Goal: Task Accomplishment & Management: Manage account settings

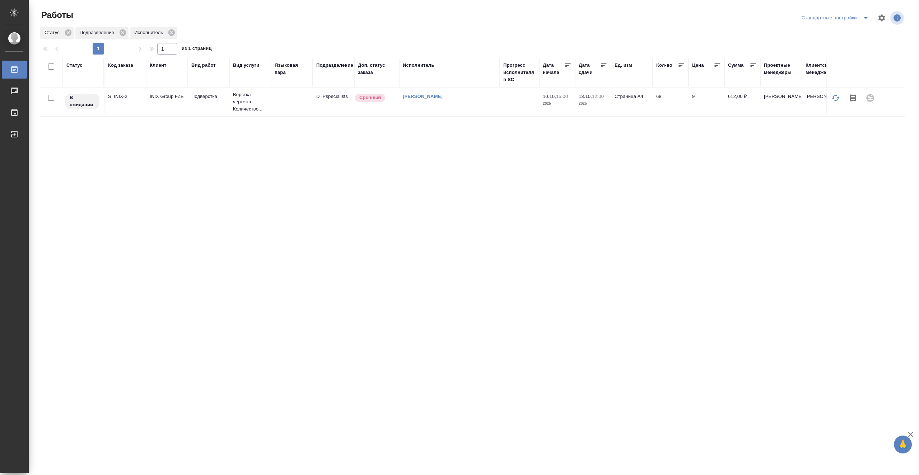
click at [528, 105] on td at bounding box center [518, 101] width 39 height 25
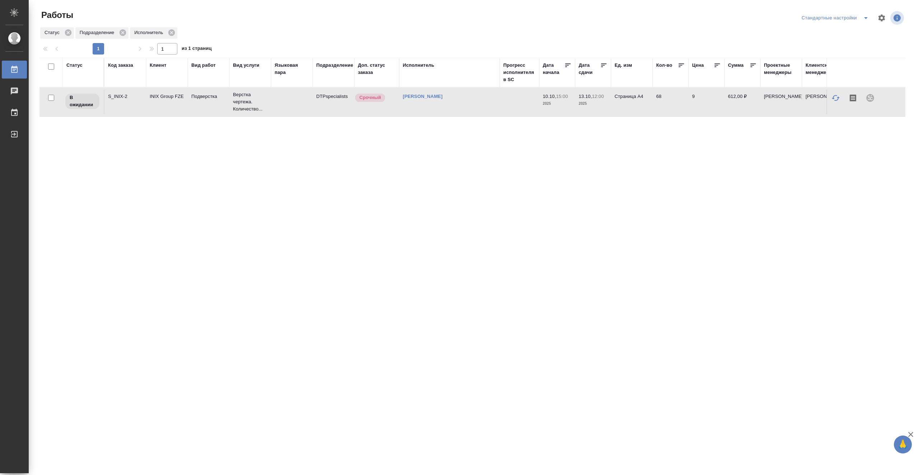
click at [528, 105] on td at bounding box center [518, 101] width 39 height 25
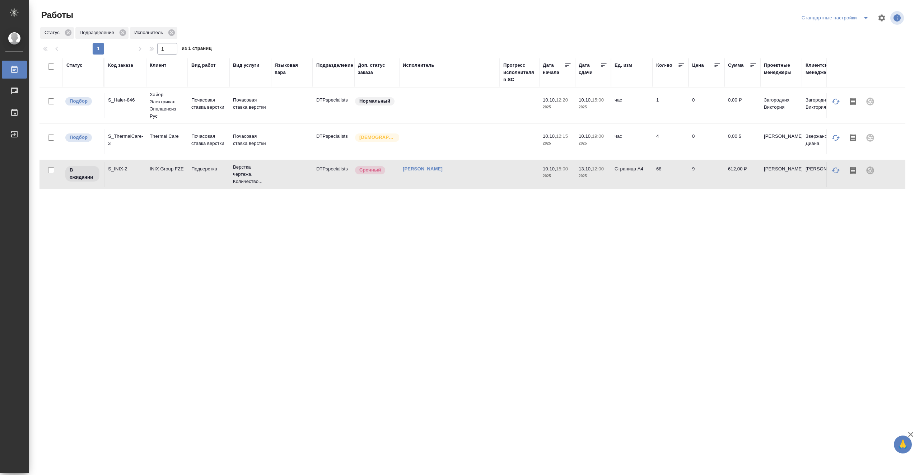
click at [500, 178] on td at bounding box center [518, 174] width 39 height 25
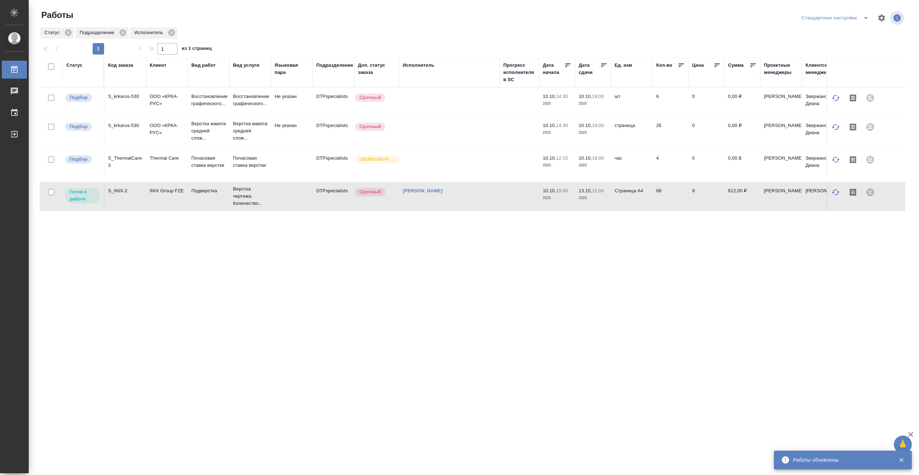
click at [495, 194] on div "[PERSON_NAME]" at bounding box center [449, 190] width 93 height 7
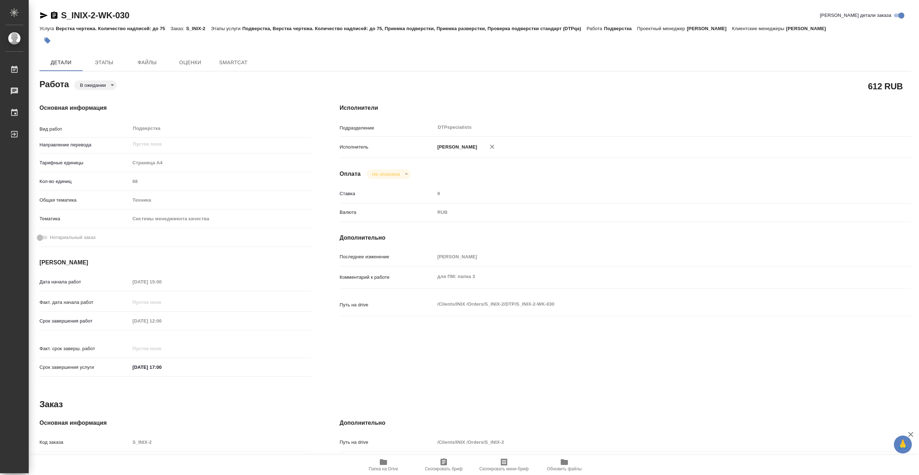
type textarea "x"
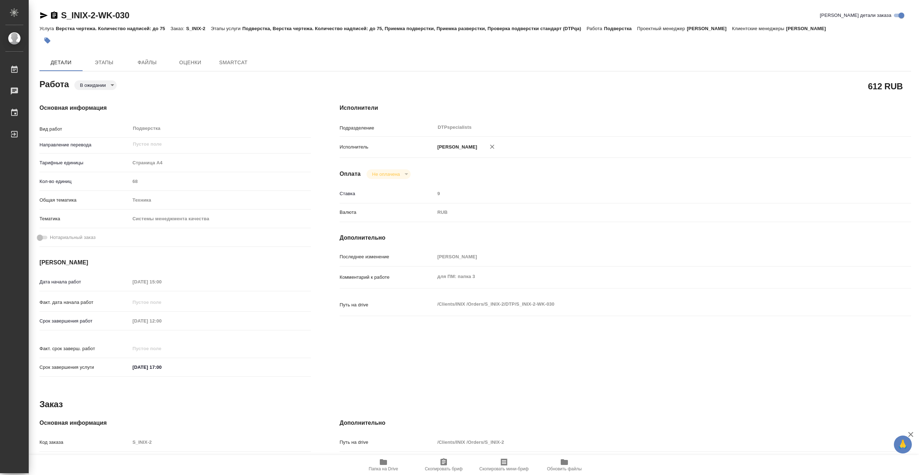
type textarea "x"
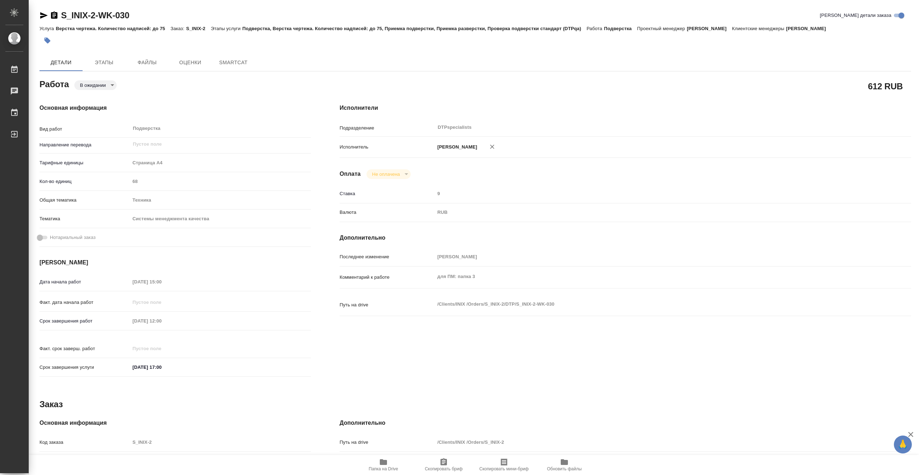
type textarea "x"
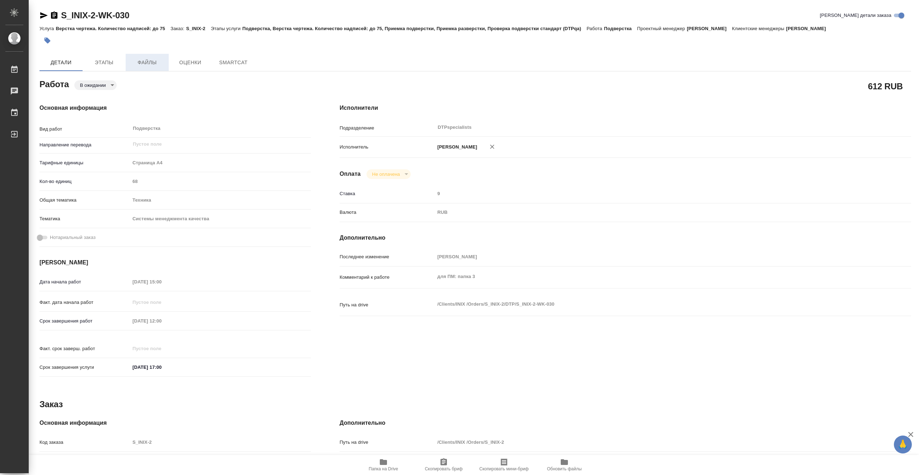
type textarea "x"
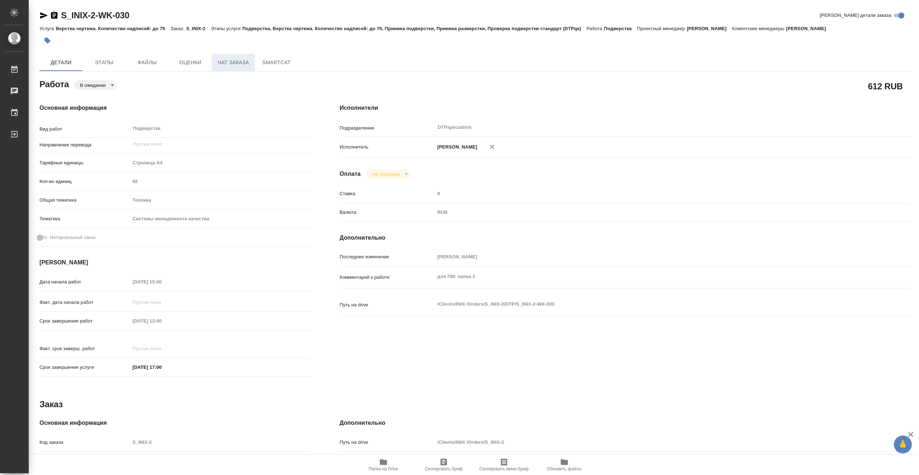
type textarea "x"
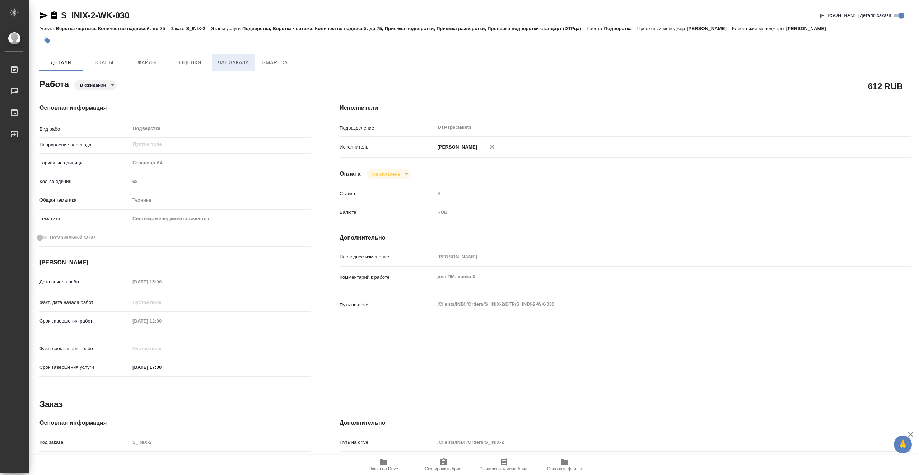
click at [233, 69] on button "Чат заказа" at bounding box center [233, 62] width 43 height 17
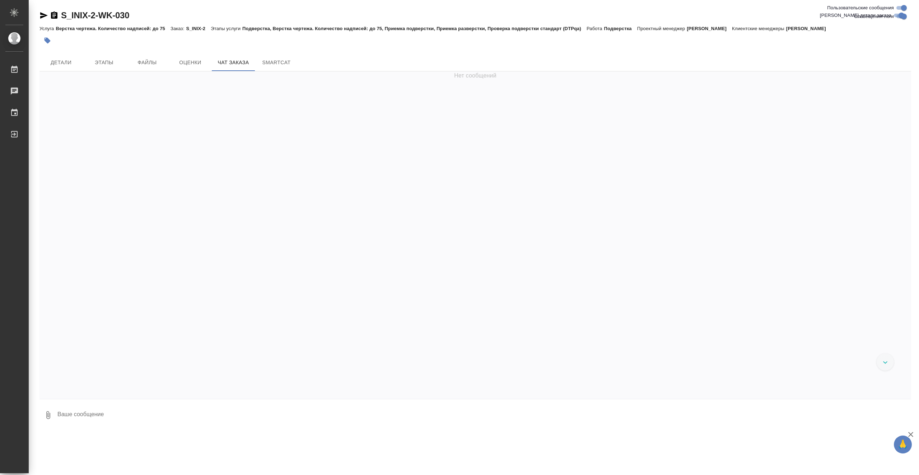
scroll to position [8884, 0]
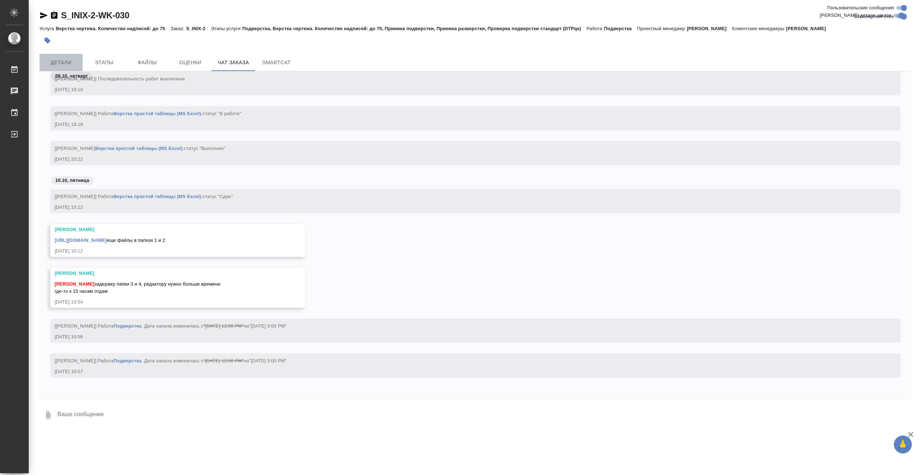
click at [65, 58] on span "Детали" at bounding box center [61, 62] width 34 height 9
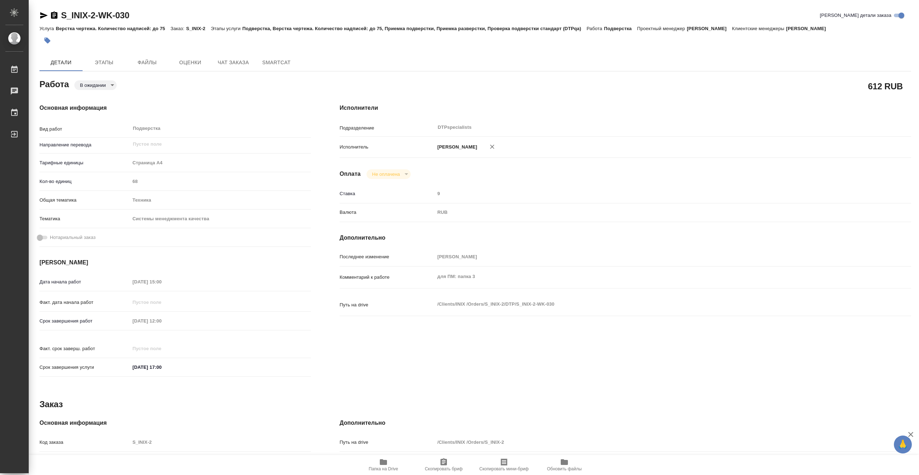
type textarea "x"
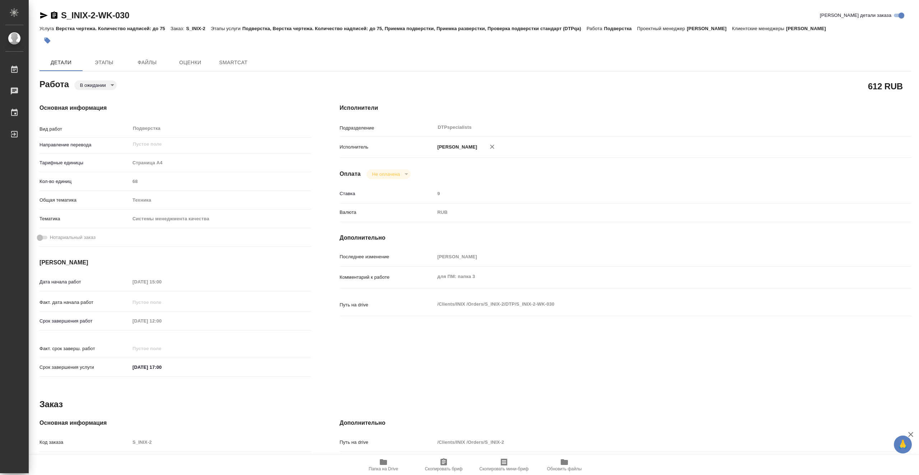
type textarea "x"
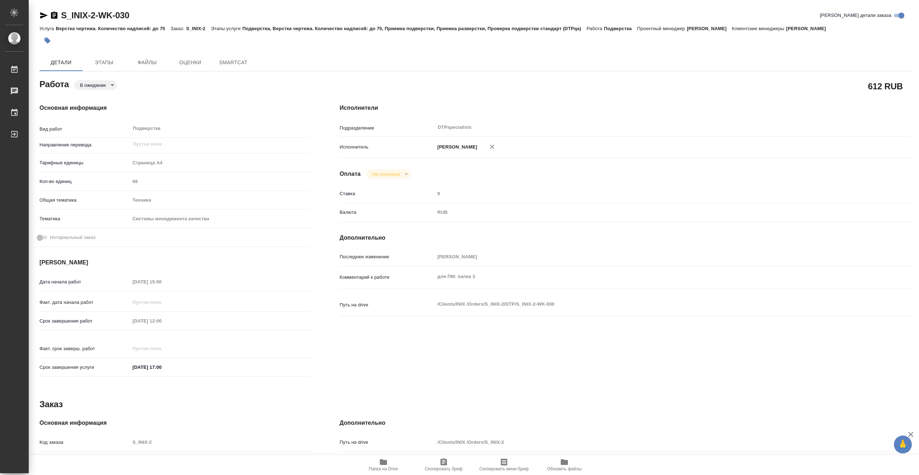
type textarea "x"
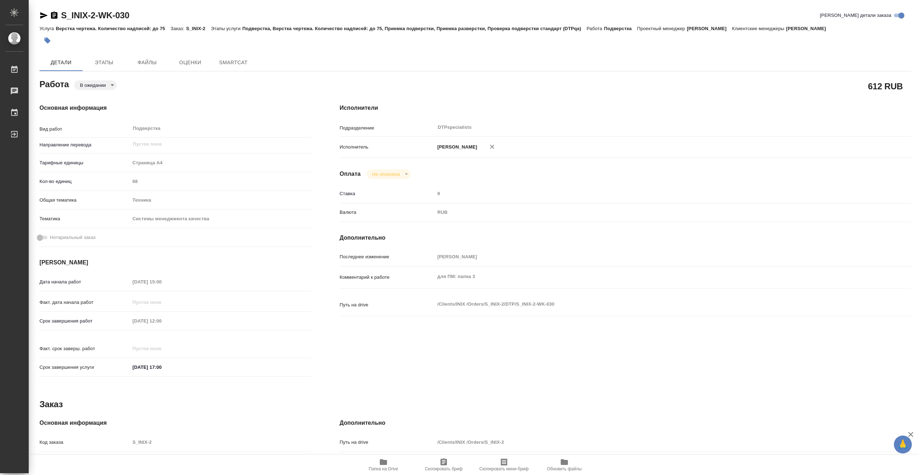
type textarea "x"
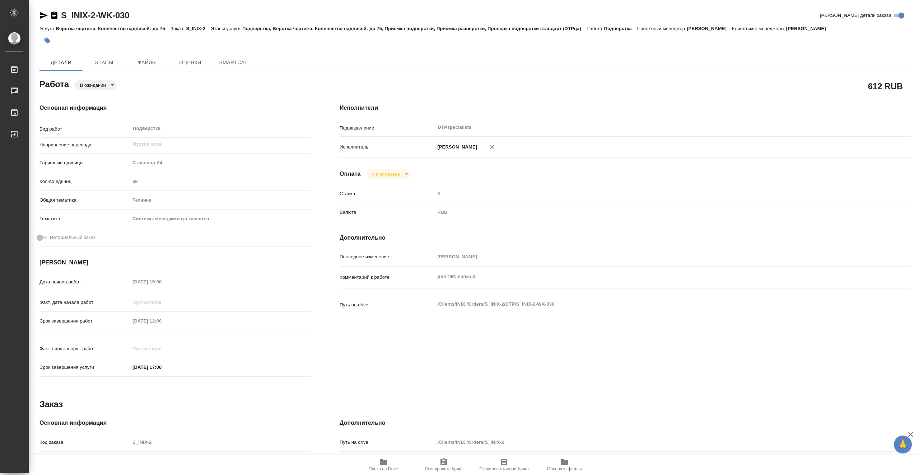
type textarea "x"
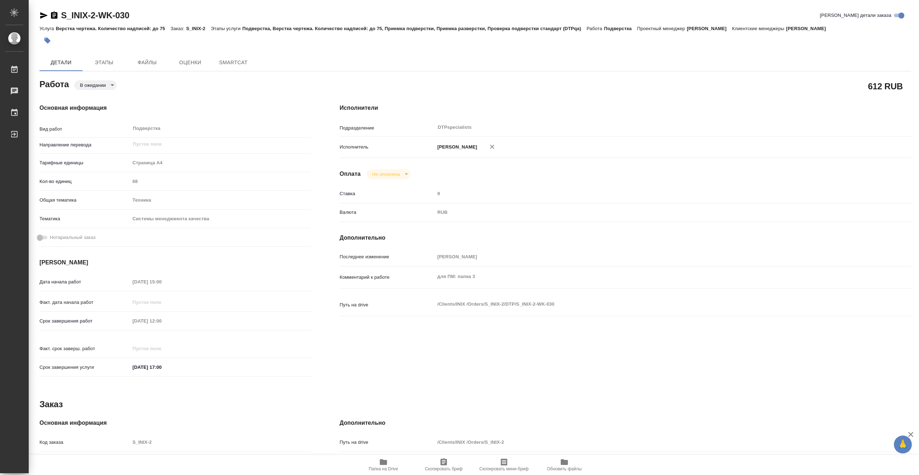
type textarea "x"
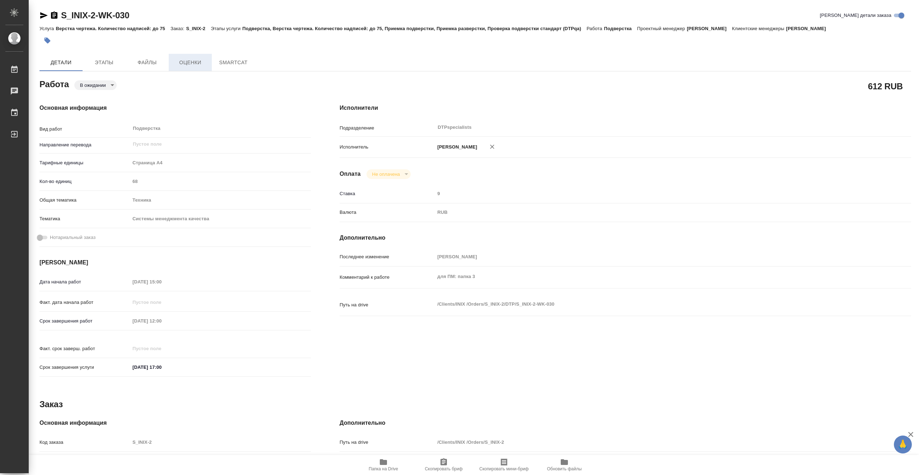
type textarea "x"
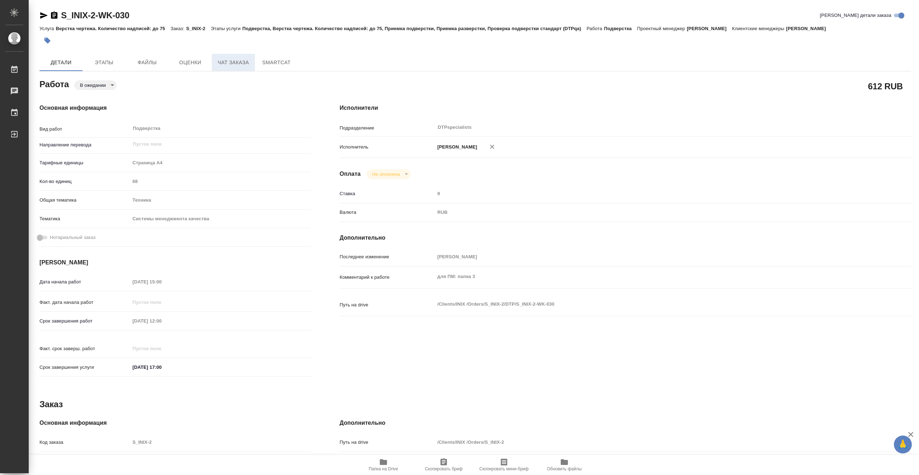
type textarea "x"
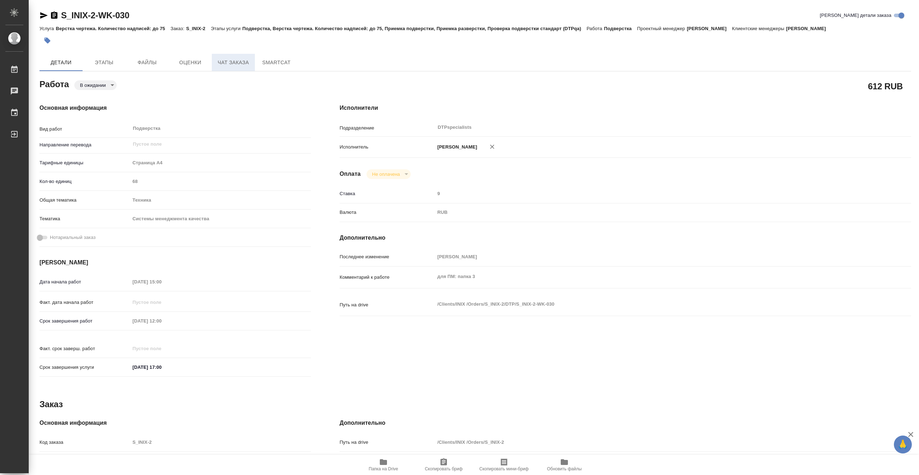
click at [241, 64] on span "Чат заказа" at bounding box center [233, 62] width 34 height 9
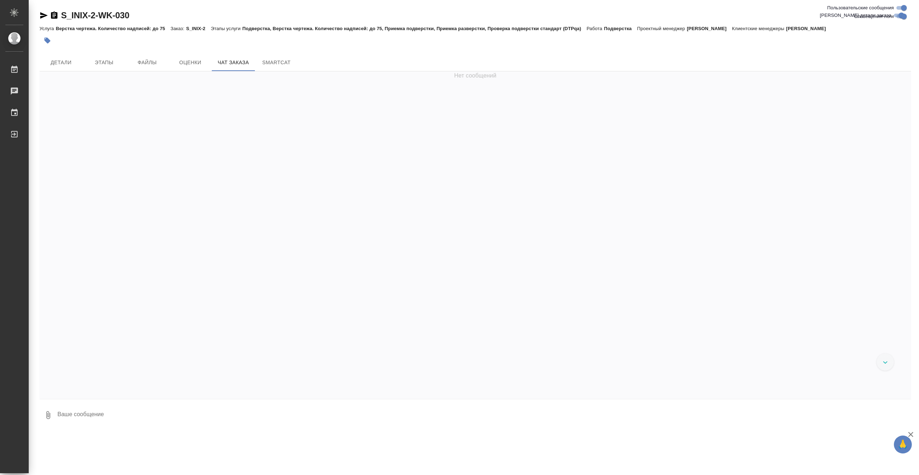
scroll to position [8884, 0]
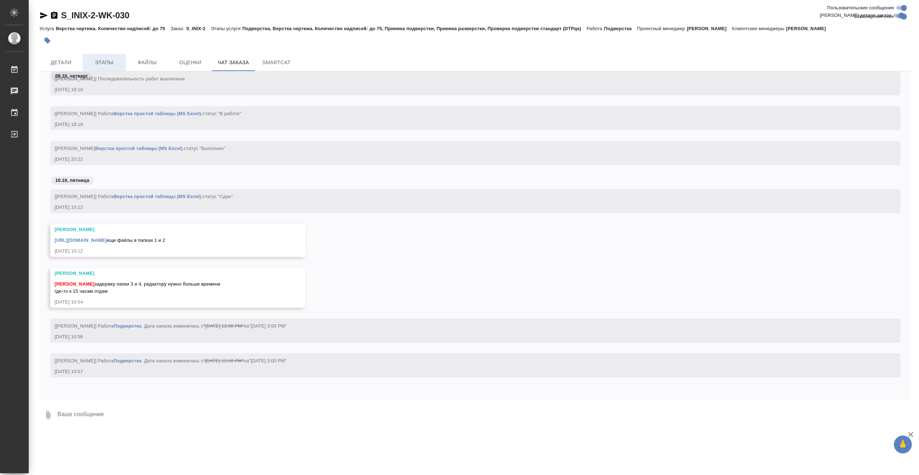
click at [109, 61] on span "Этапы" at bounding box center [104, 62] width 34 height 9
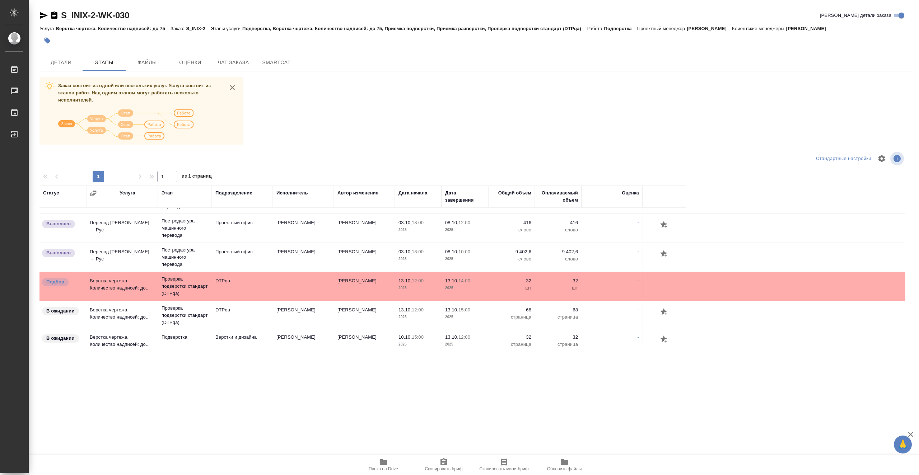
scroll to position [108, 0]
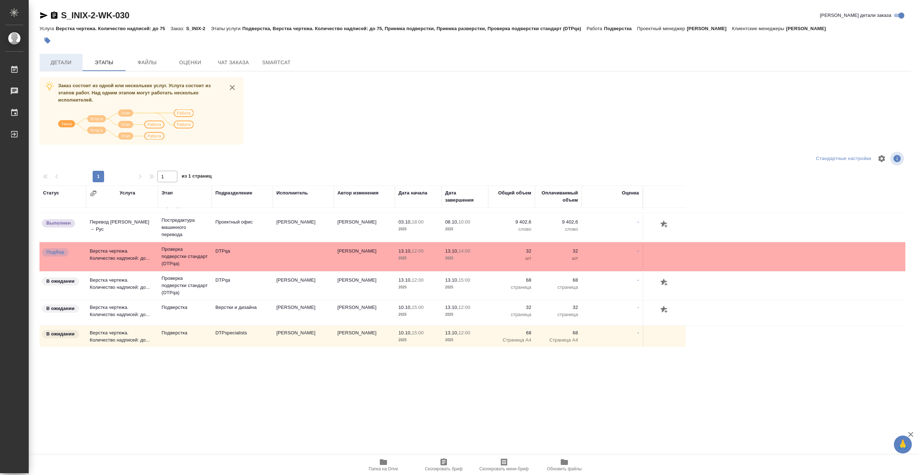
click at [79, 69] on button "Детали" at bounding box center [60, 62] width 43 height 17
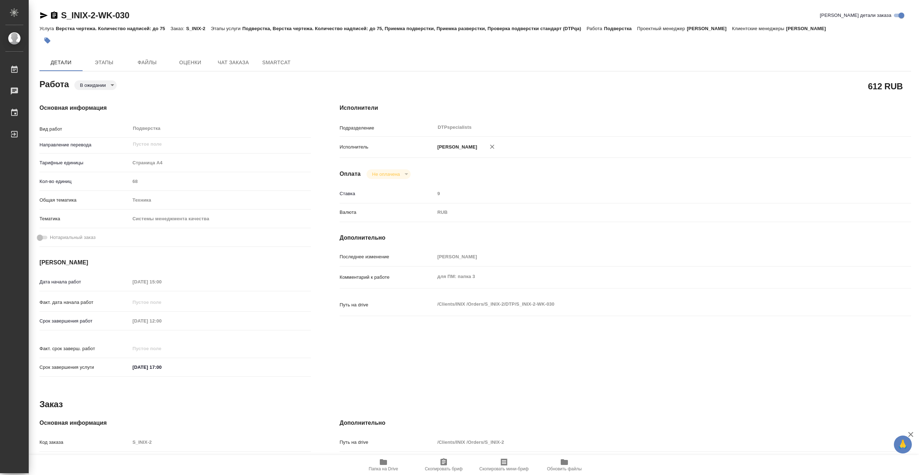
type textarea "x"
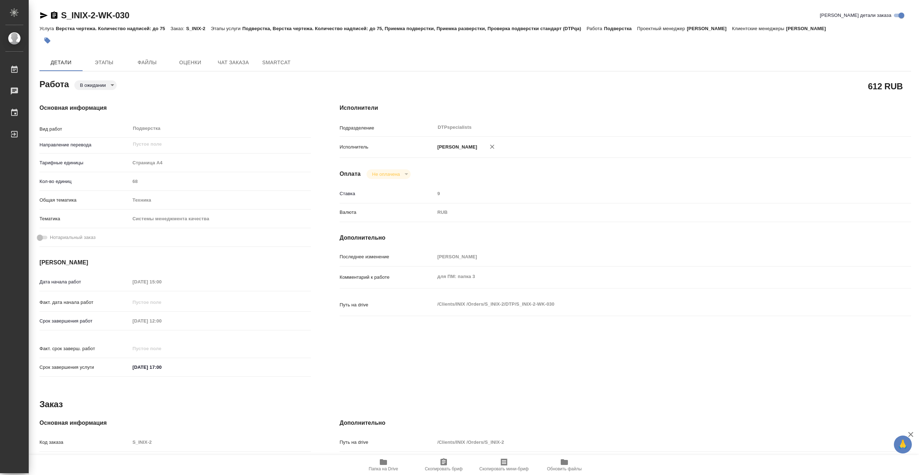
type textarea "x"
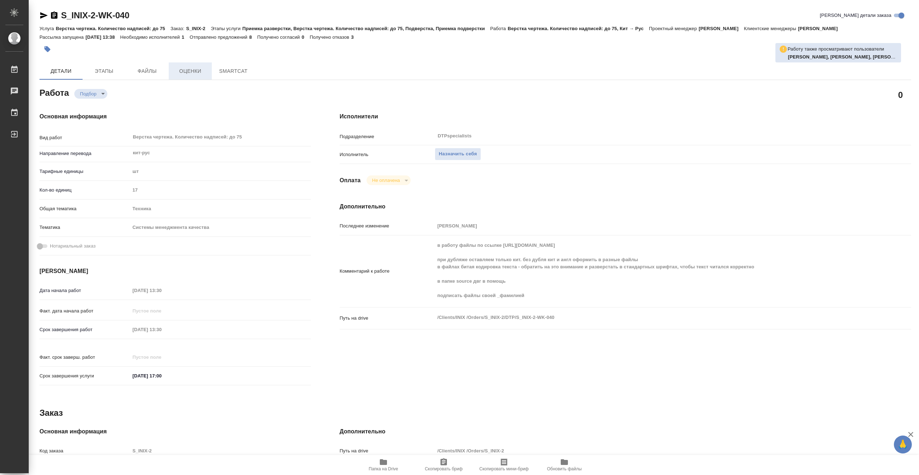
type textarea "x"
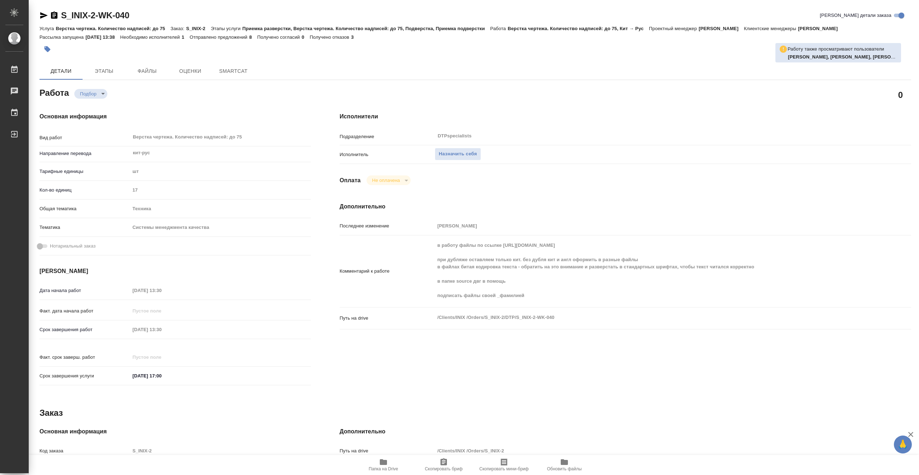
type textarea "x"
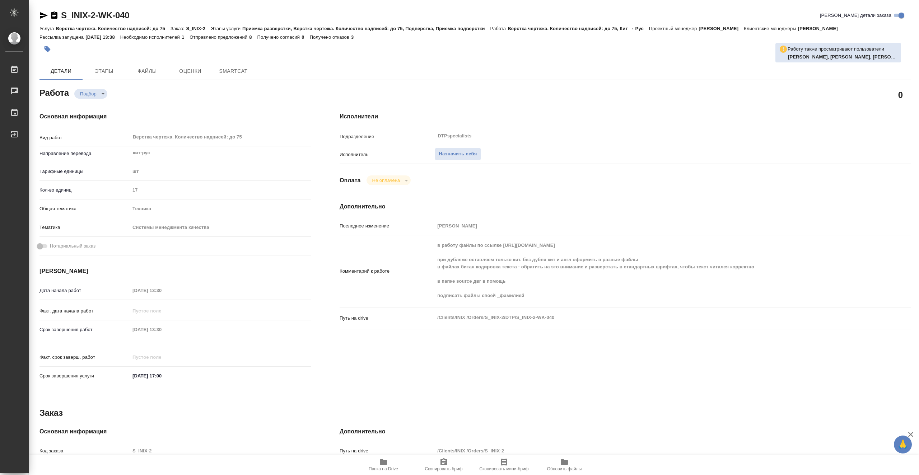
type textarea "x"
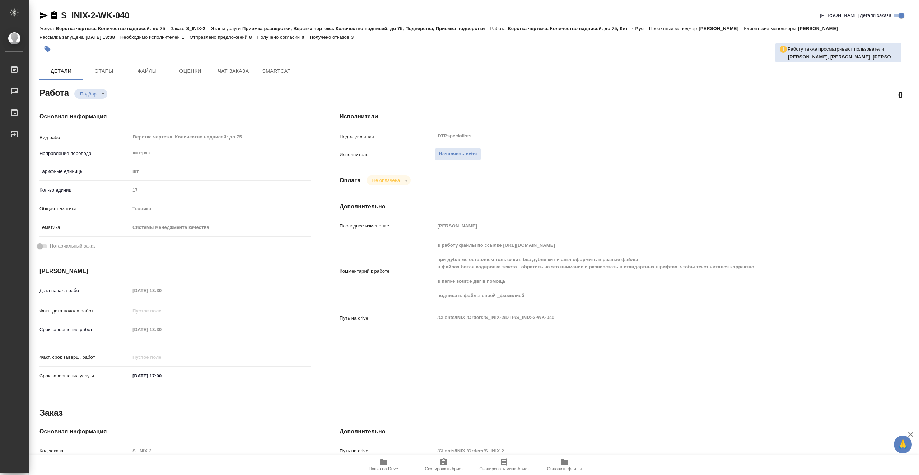
type textarea "x"
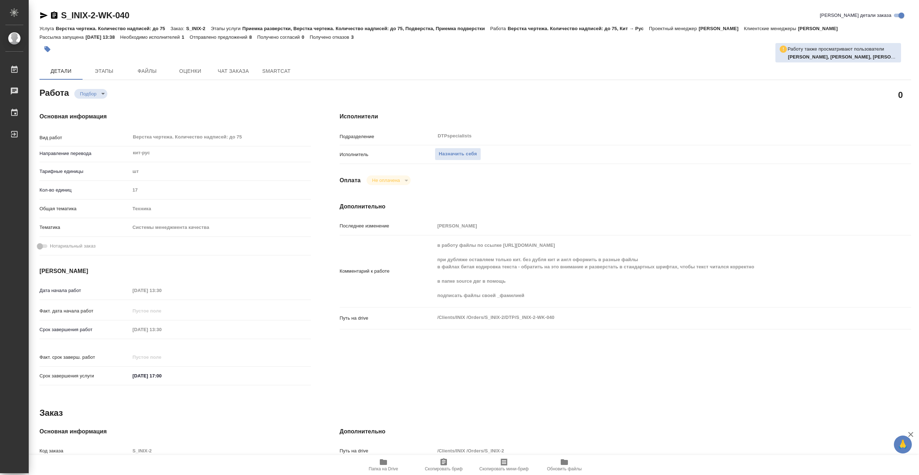
type textarea "x"
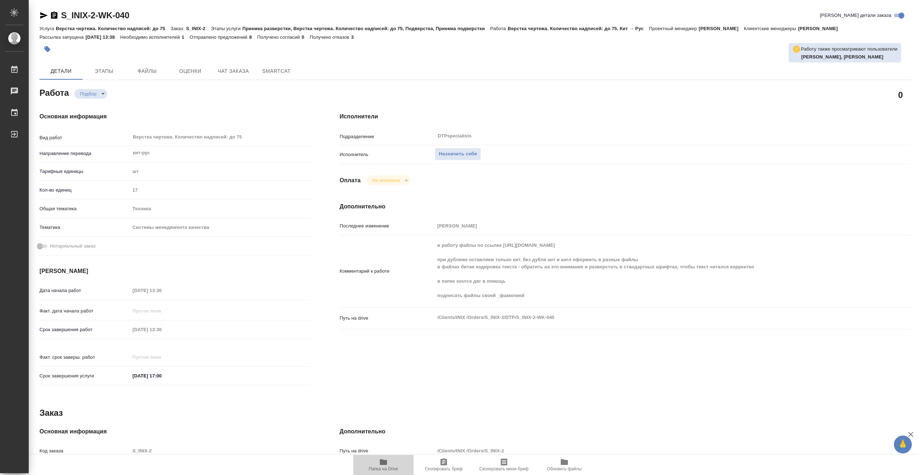
click at [382, 466] on icon "button" at bounding box center [383, 462] width 9 height 9
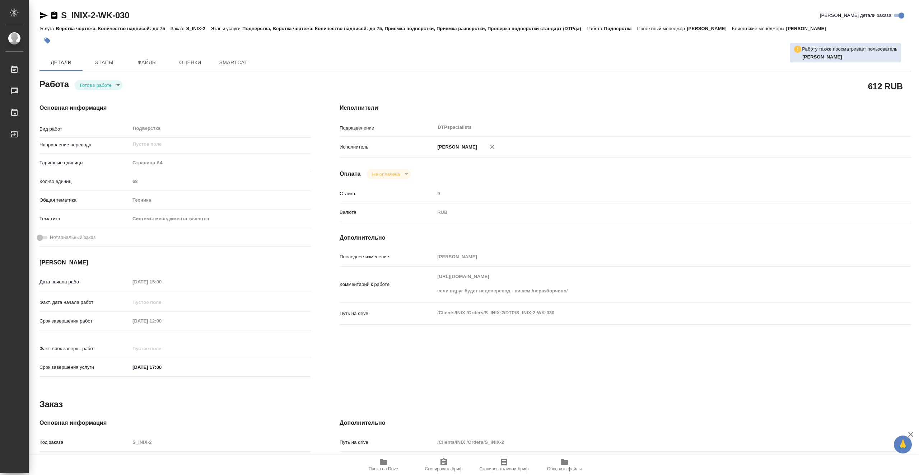
type textarea "x"
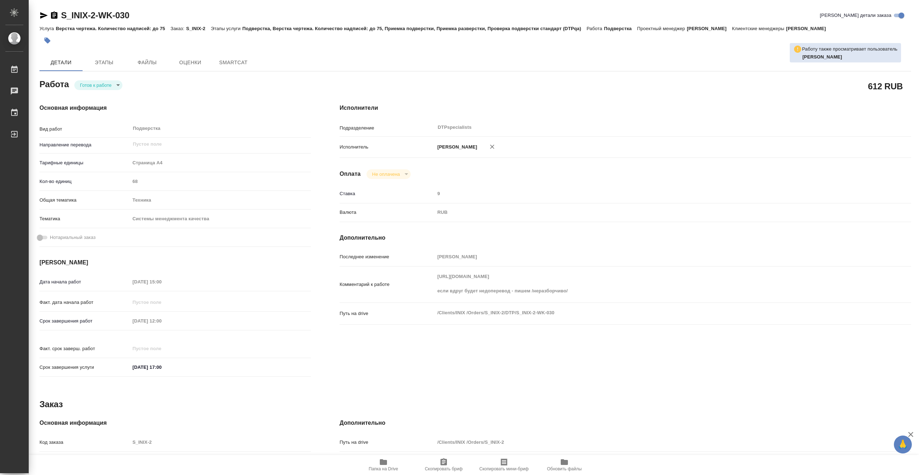
type textarea "x"
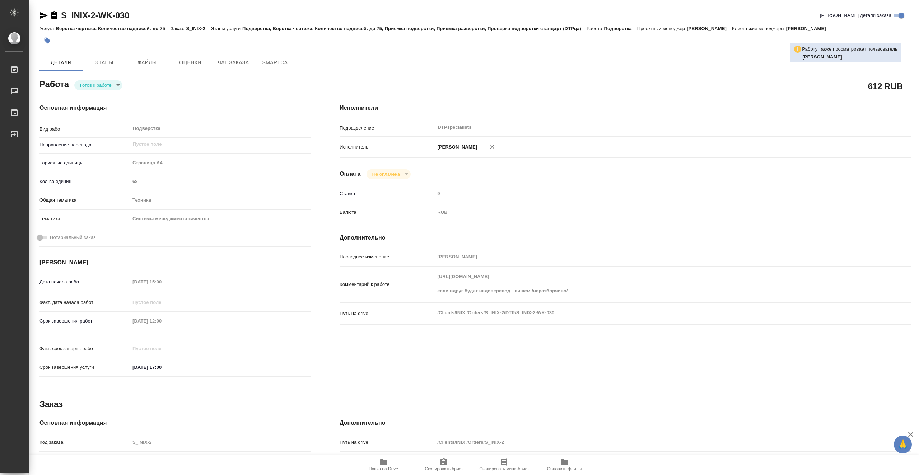
type textarea "x"
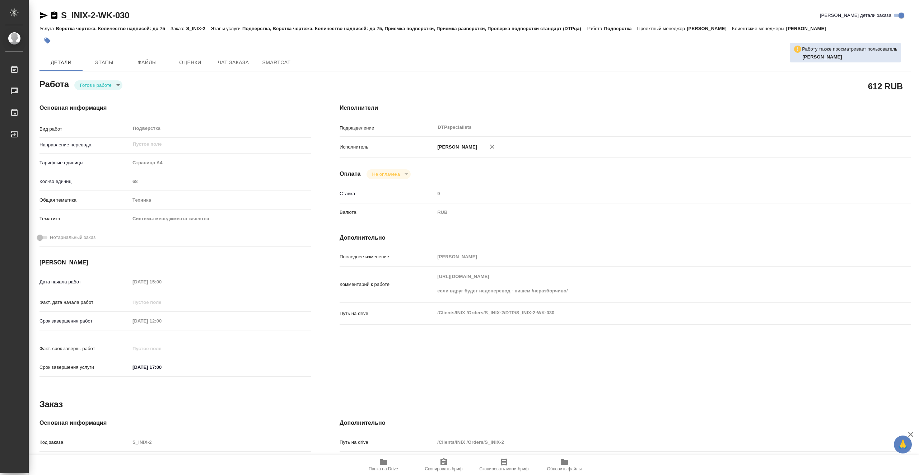
click at [96, 84] on body "🙏 .cls-1 fill:#fff; AWATERA Vasiutchenko Aleksandr Работы Чаты График Выйти S_I…" at bounding box center [459, 237] width 919 height 475
type textarea "x"
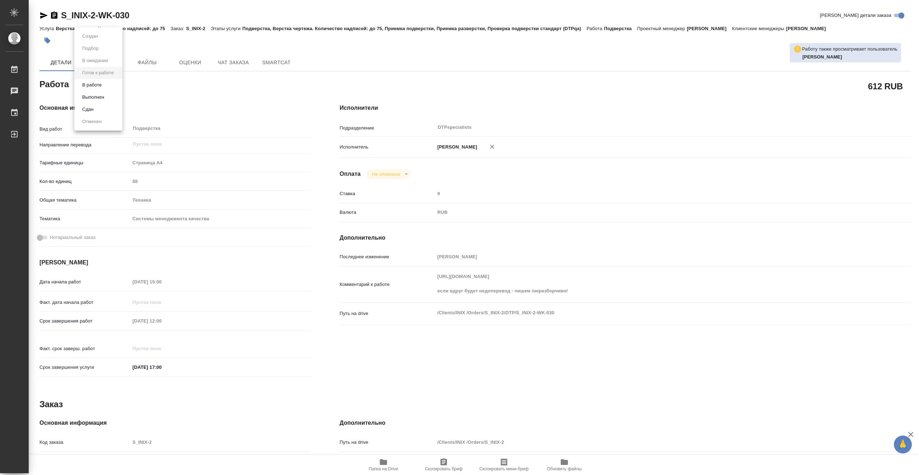
type textarea "x"
click at [109, 84] on li "В работе" at bounding box center [98, 85] width 48 height 12
type textarea "x"
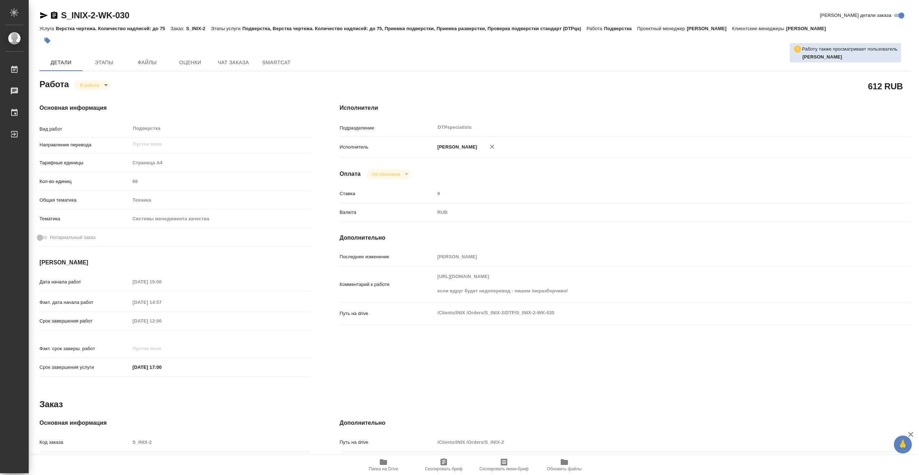
type textarea "x"
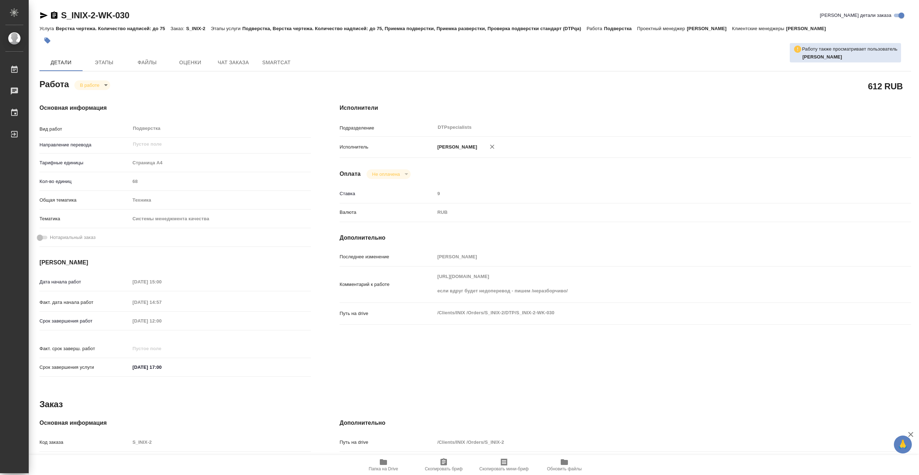
type textarea "x"
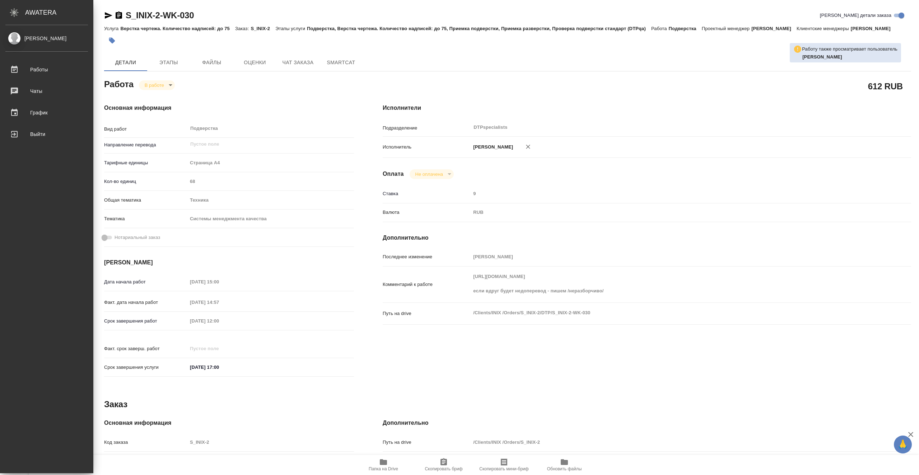
type textarea "x"
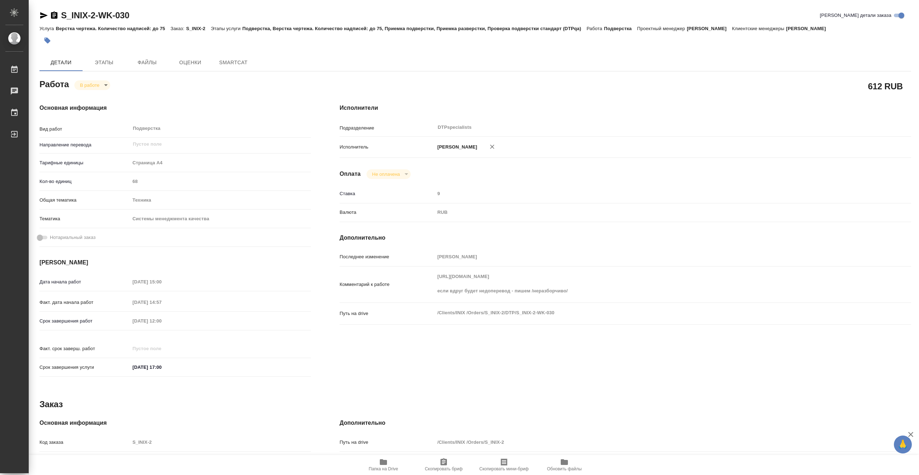
type textarea "x"
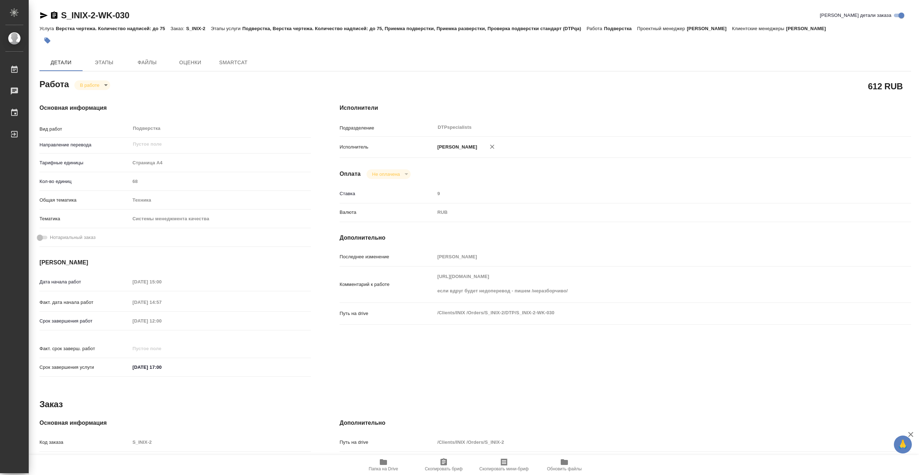
type textarea "x"
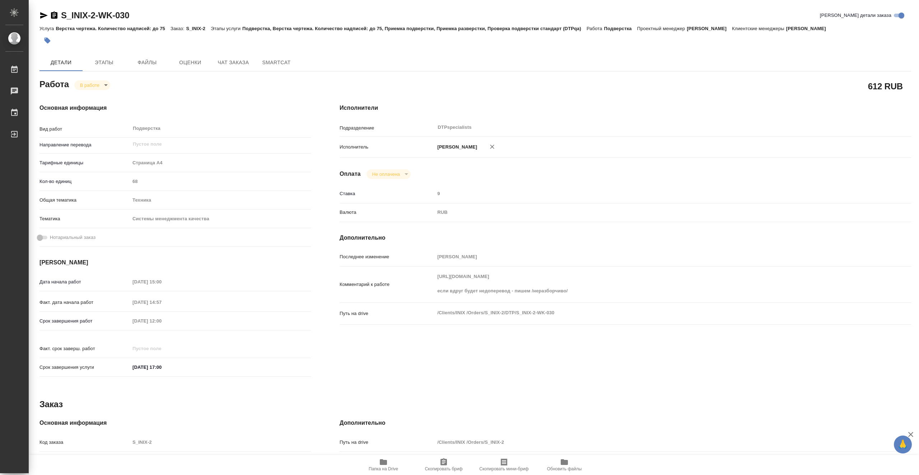
type textarea "x"
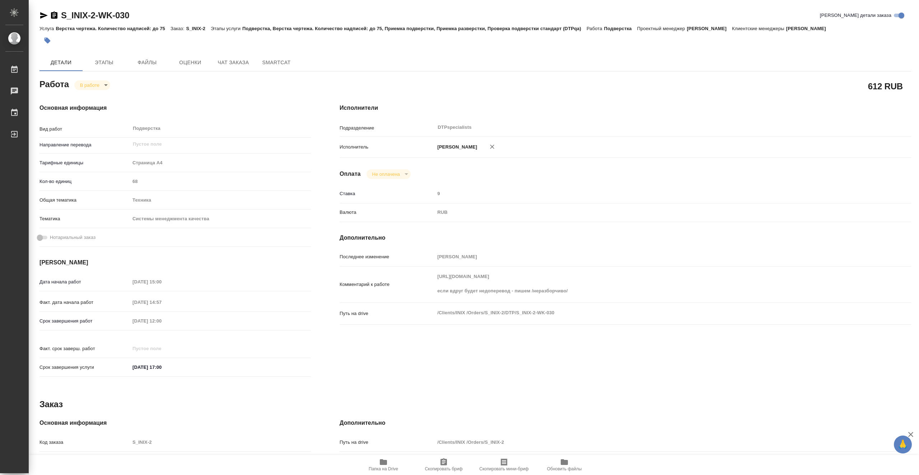
type textarea "x"
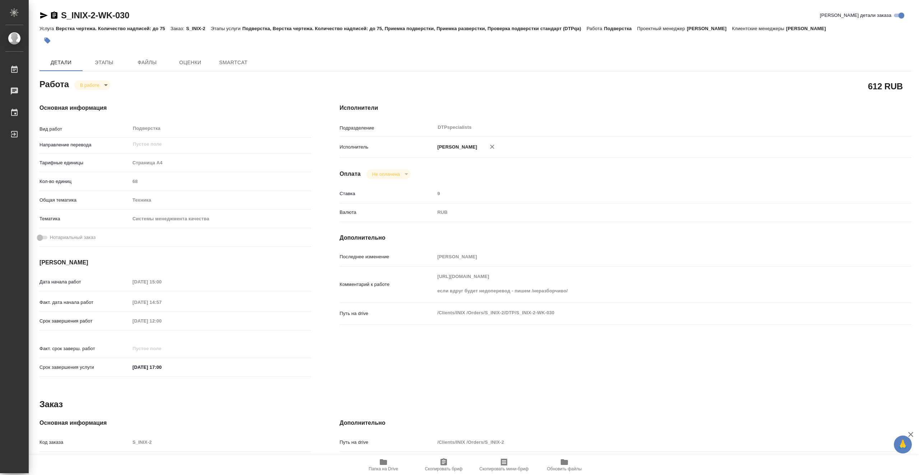
type textarea "x"
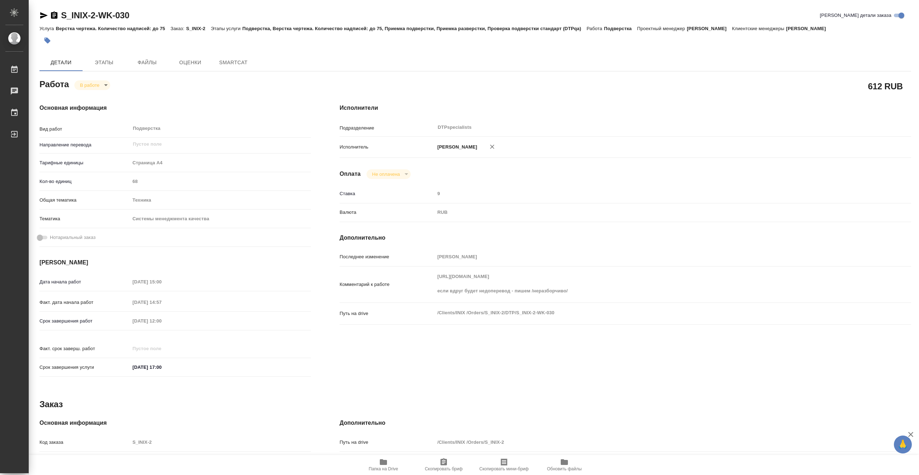
type textarea "x"
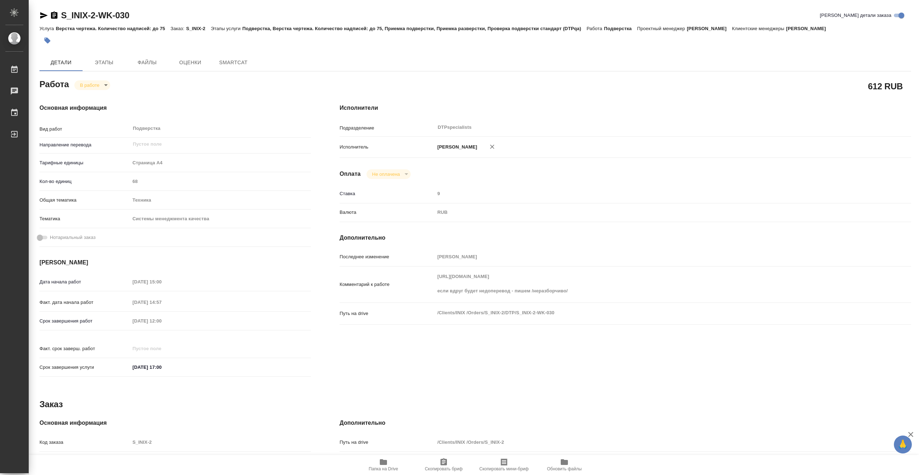
type textarea "x"
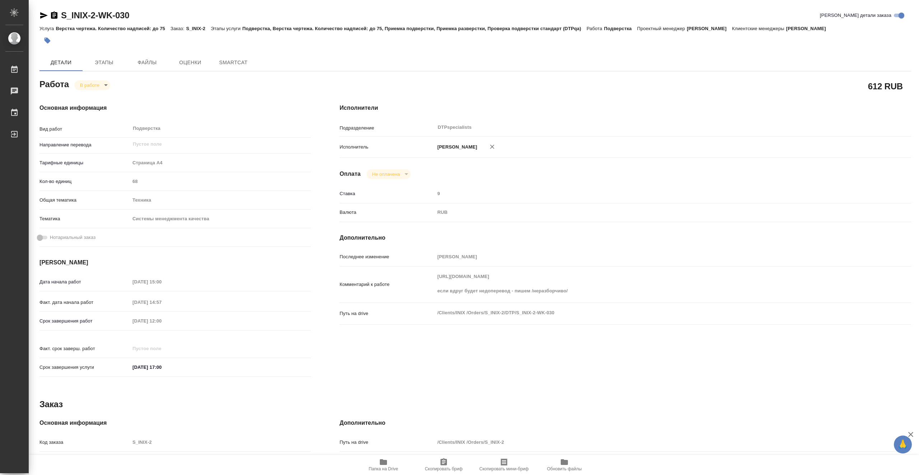
type textarea "x"
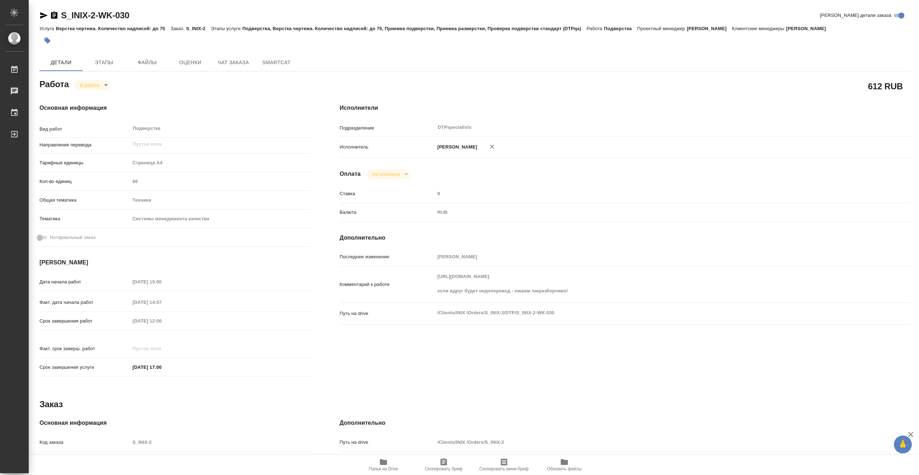
type textarea "x"
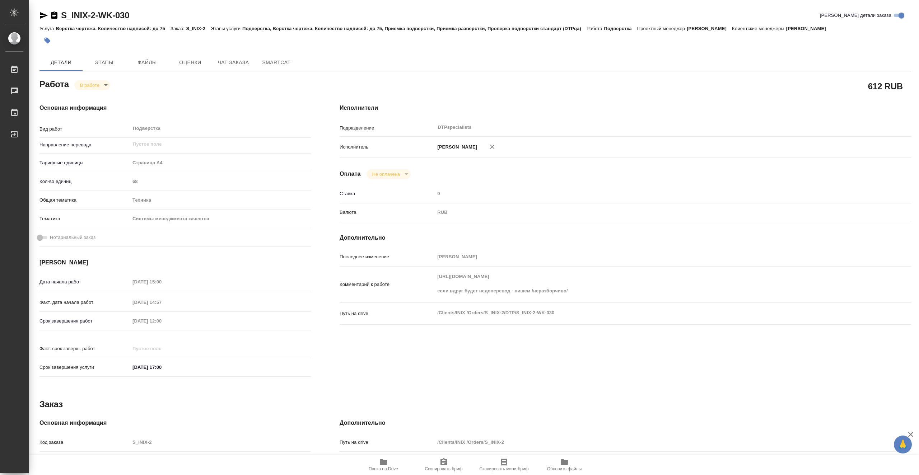
type textarea "x"
